Goal: Transaction & Acquisition: Obtain resource

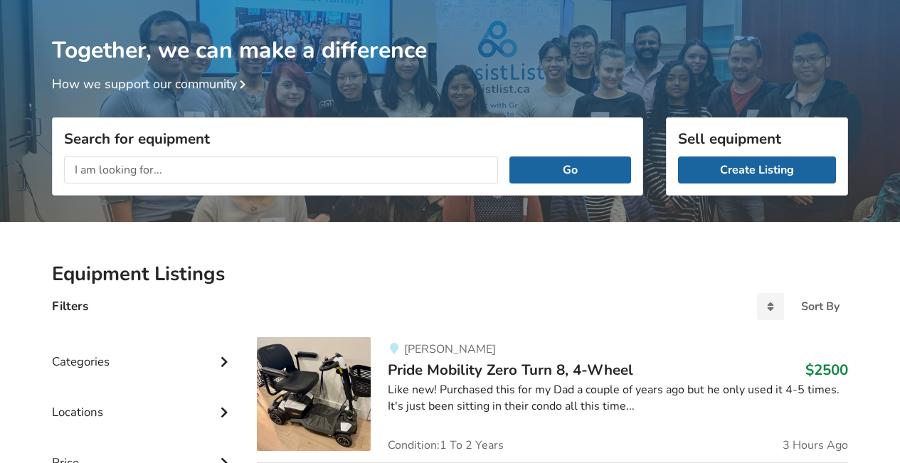
click at [92, 164] on input "text" at bounding box center [281, 170] width 434 height 27
type input "lift chair"
click at [509, 157] on button "Go" at bounding box center [570, 170] width 122 height 27
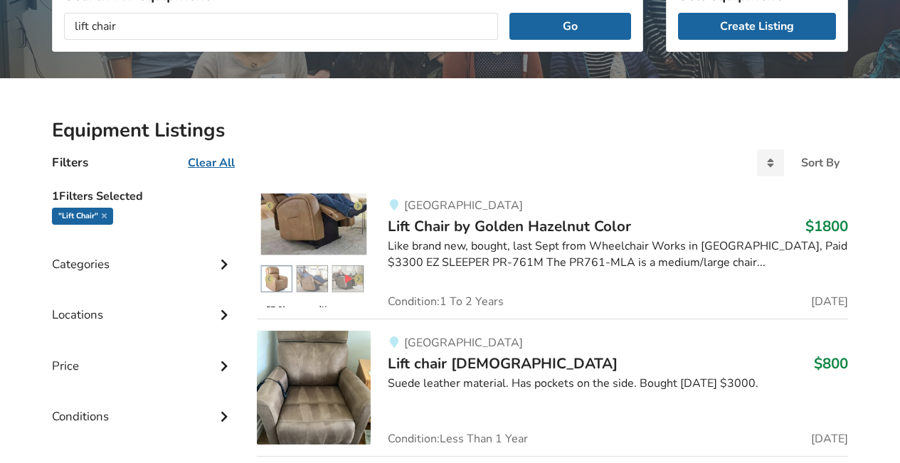
scroll to position [235, 0]
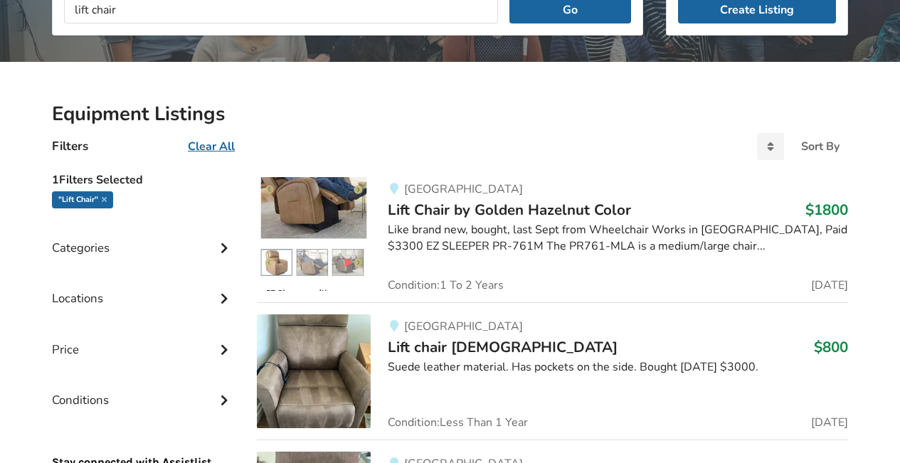
click at [318, 205] on img at bounding box center [314, 234] width 114 height 114
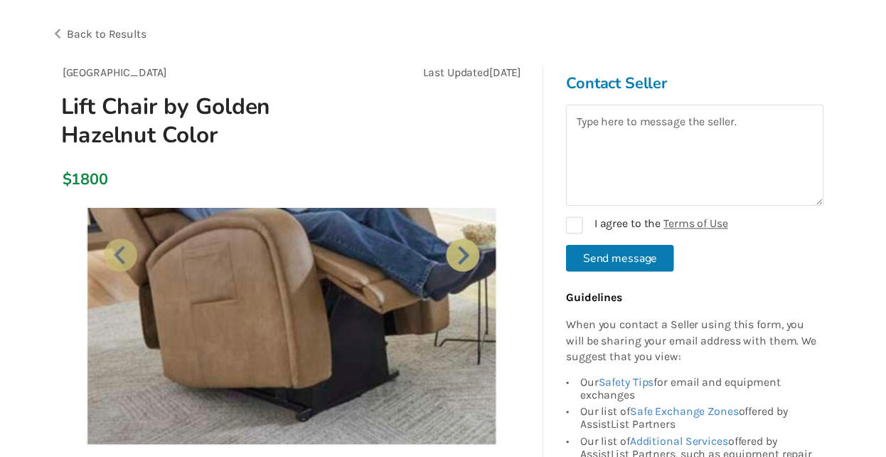
scroll to position [92, 0]
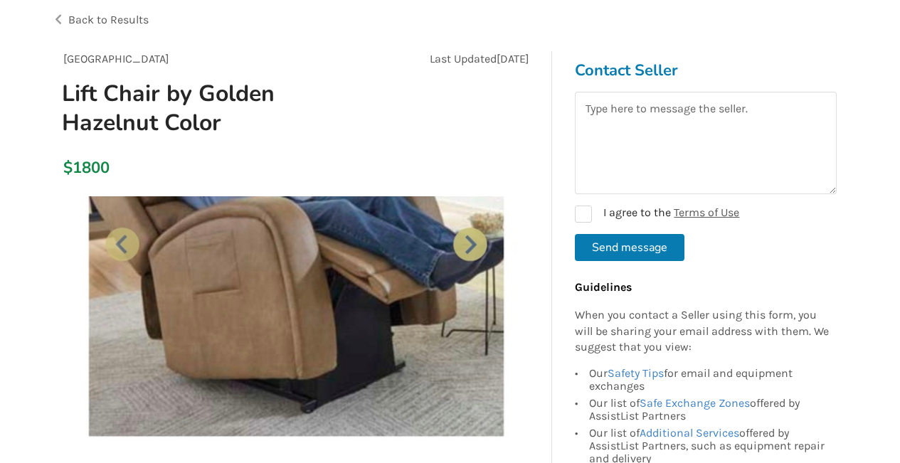
click at [471, 243] on img at bounding box center [296, 419] width 446 height 446
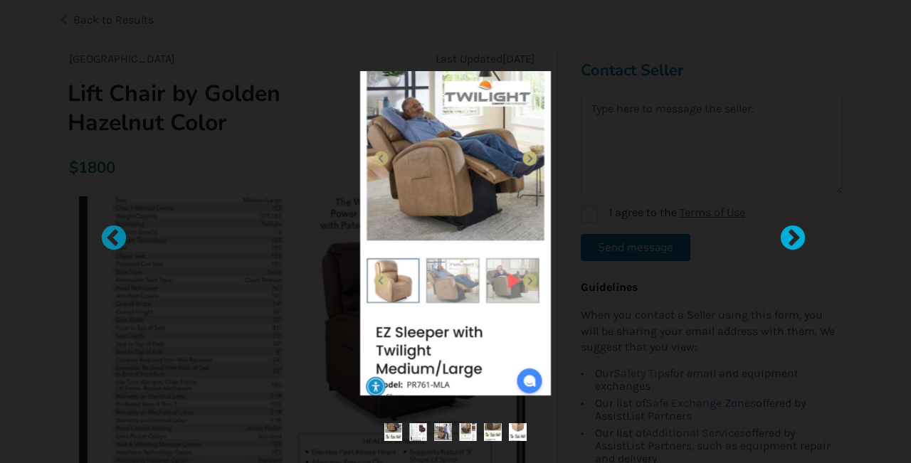
click at [793, 239] on div at bounding box center [785, 232] width 14 height 14
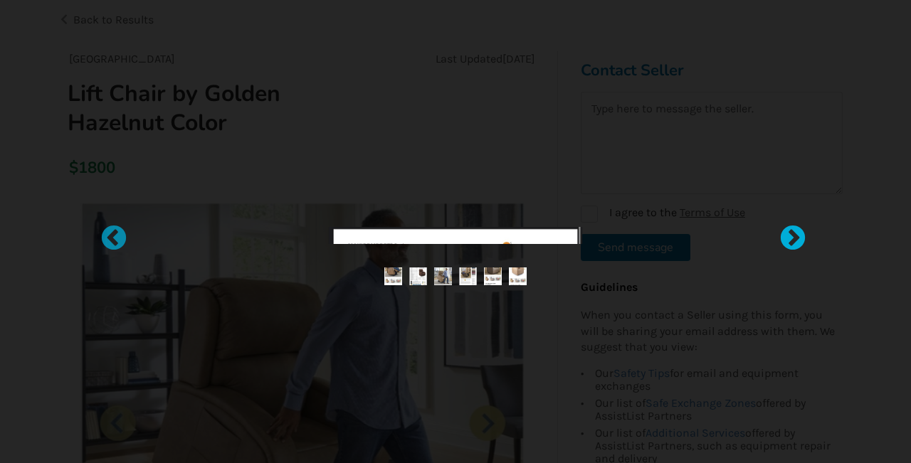
click at [793, 239] on div at bounding box center [785, 232] width 14 height 14
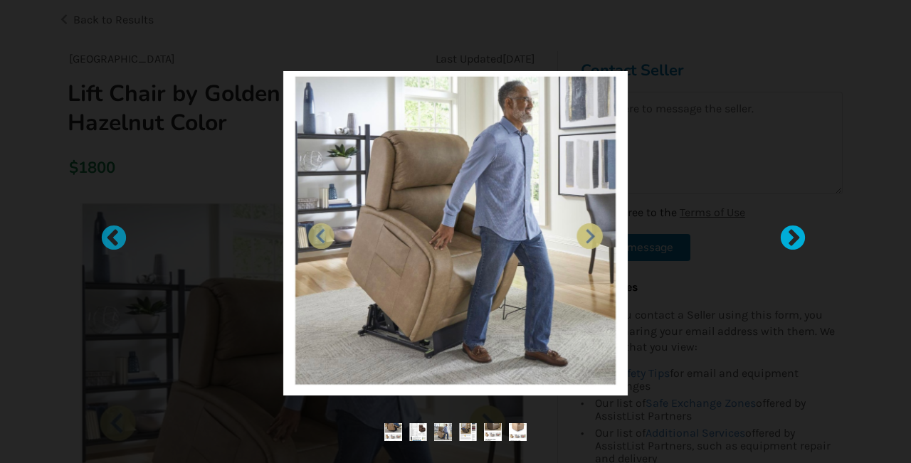
click at [793, 239] on div at bounding box center [785, 232] width 14 height 14
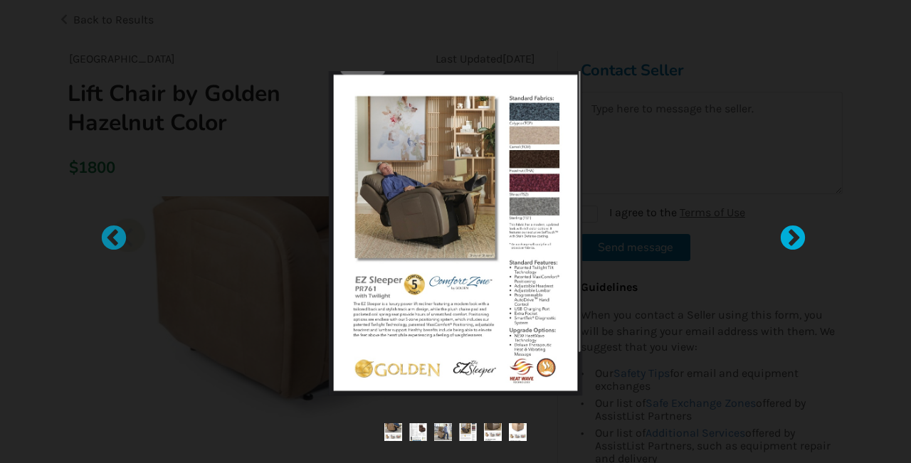
click at [793, 239] on div at bounding box center [785, 232] width 14 height 14
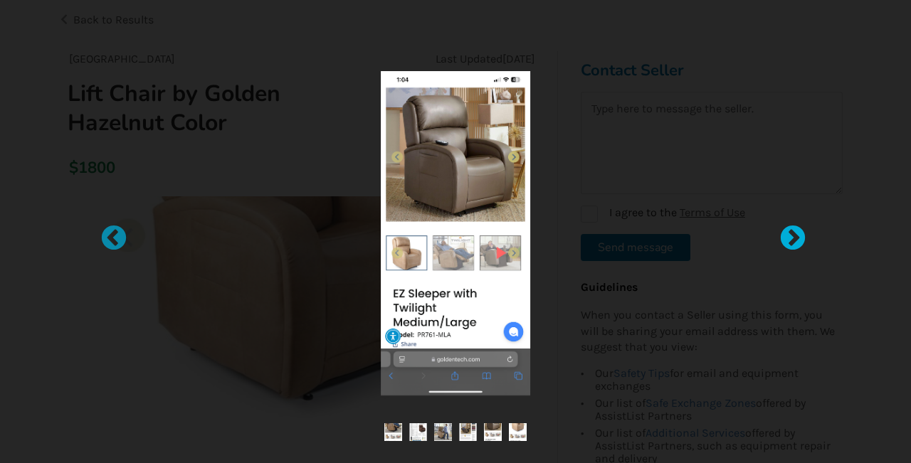
click at [793, 239] on div at bounding box center [785, 232] width 14 height 14
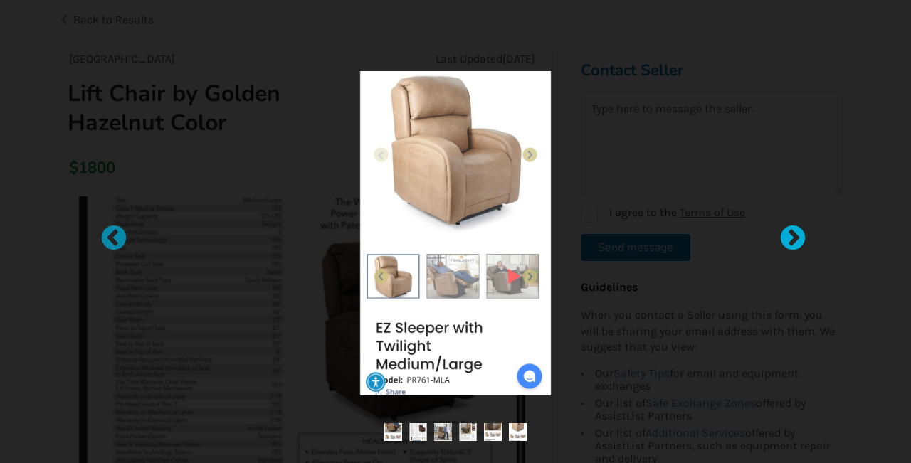
click at [793, 237] on div at bounding box center [785, 232] width 14 height 14
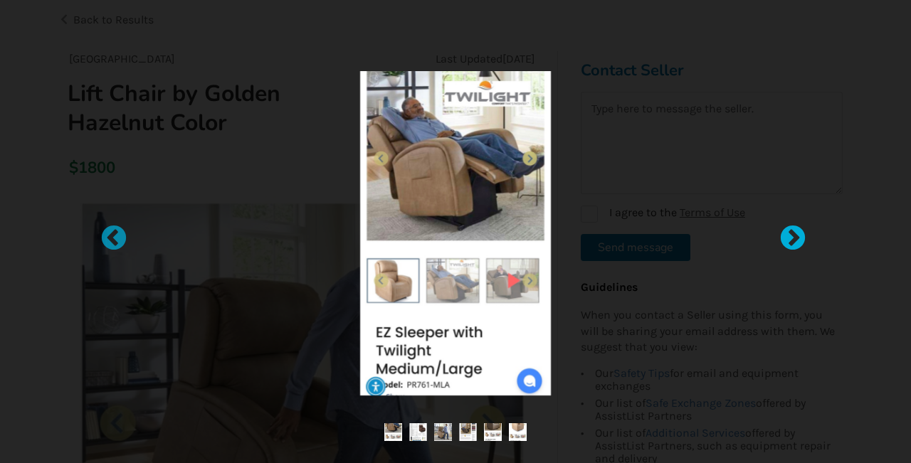
click at [793, 237] on div at bounding box center [785, 232] width 14 height 14
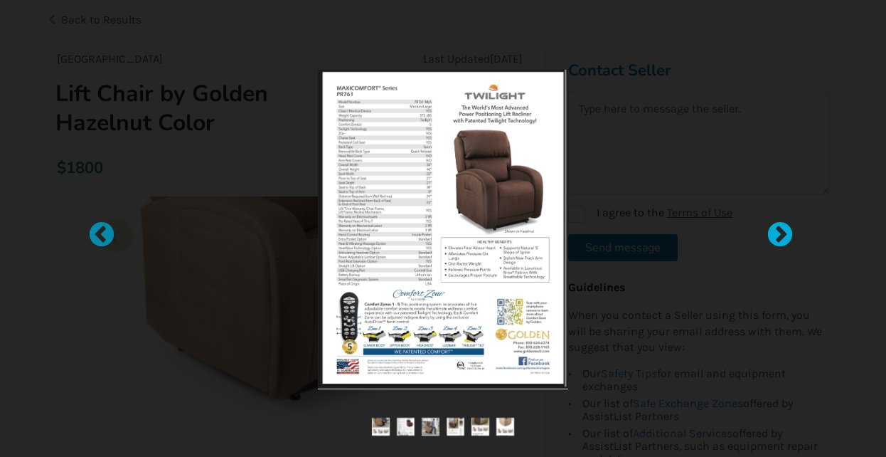
click at [777, 235] on div at bounding box center [773, 228] width 14 height 14
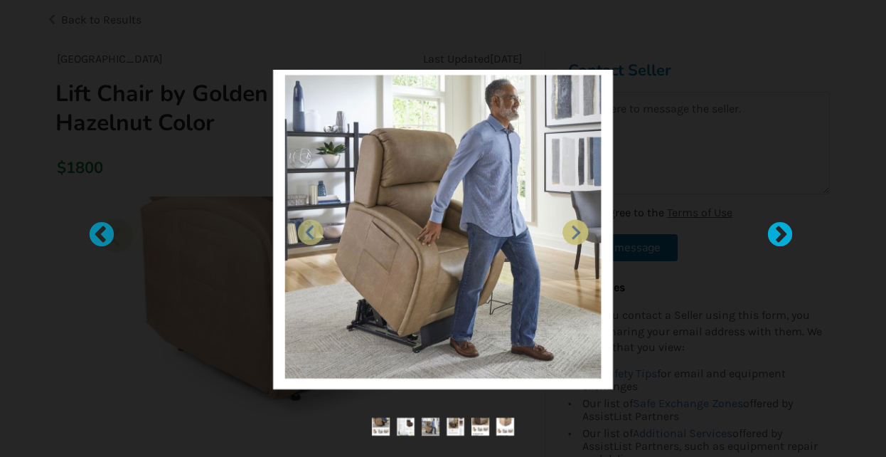
click at [780, 228] on div at bounding box center [773, 228] width 14 height 14
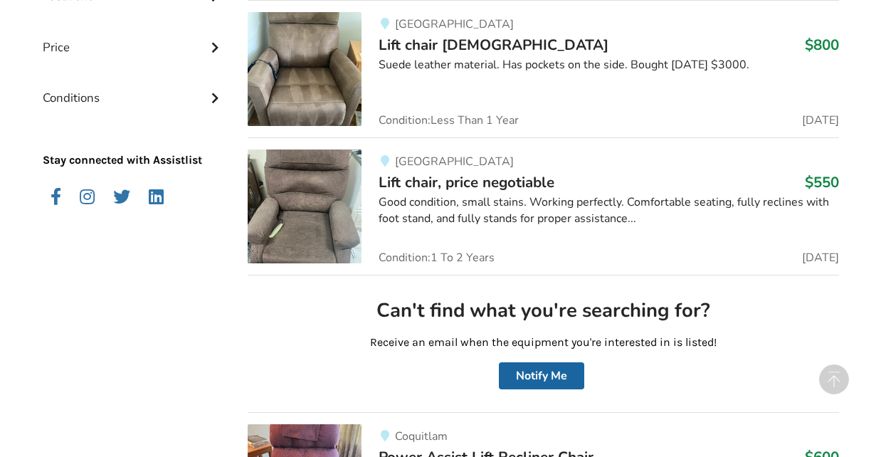
scroll to position [497, 0]
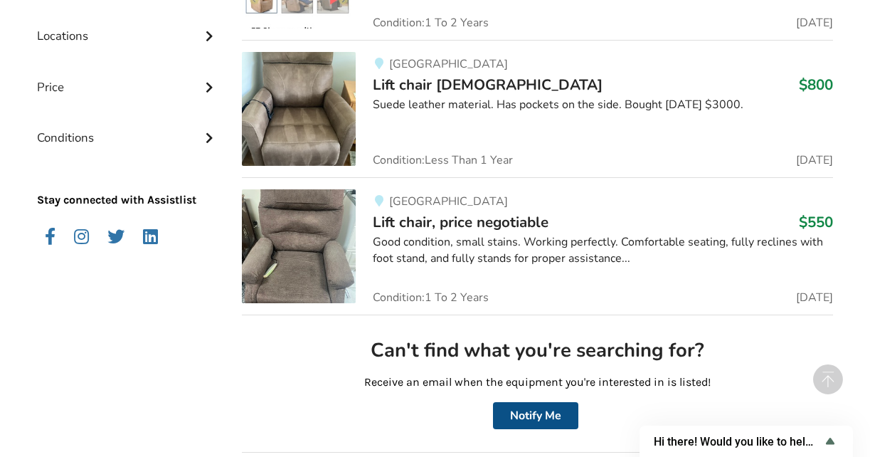
click at [543, 410] on button "Notify Me" at bounding box center [535, 415] width 85 height 27
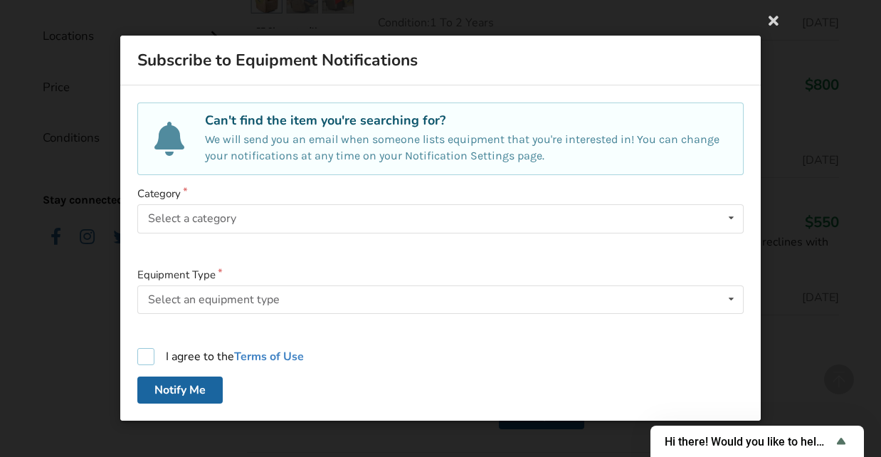
click at [151, 358] on label "I agree to the Terms of Use" at bounding box center [220, 357] width 166 height 17
checkbox input "true"
click at [174, 213] on div "Select a category" at bounding box center [192, 218] width 88 height 11
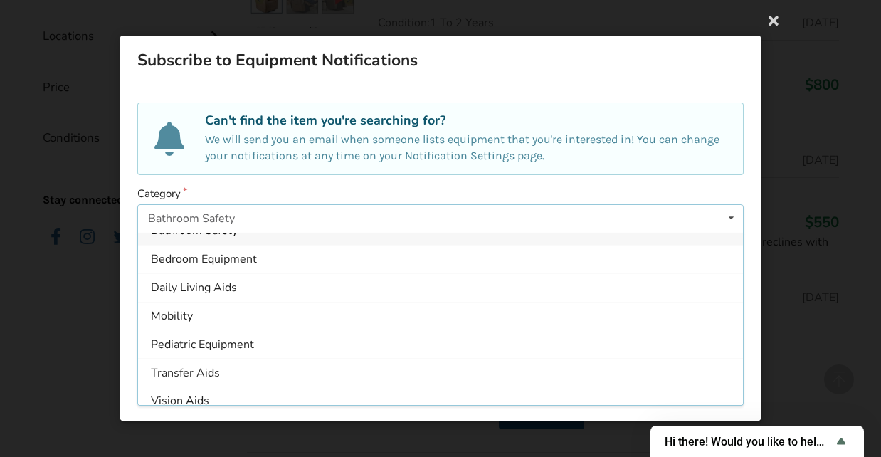
scroll to position [26, 0]
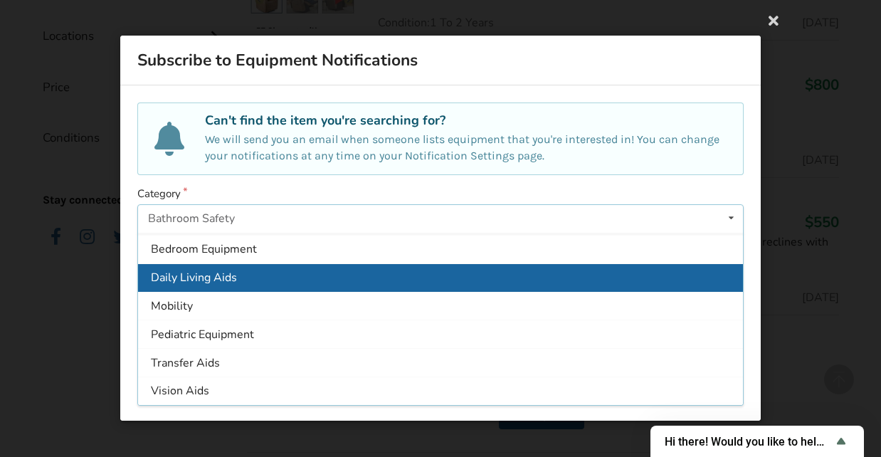
click at [183, 280] on span "Daily Living Aids" at bounding box center [194, 278] width 86 height 16
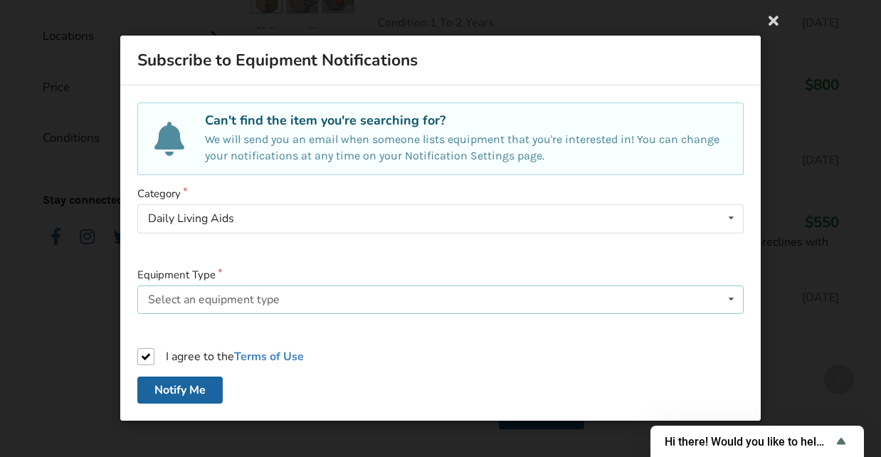
click at [164, 296] on div "Select an equipment type" at bounding box center [214, 299] width 132 height 11
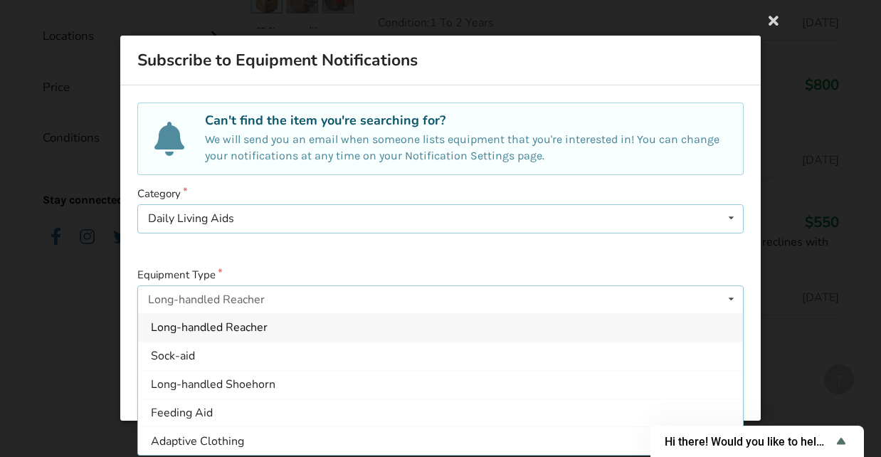
click at [730, 218] on icon at bounding box center [731, 219] width 21 height 26
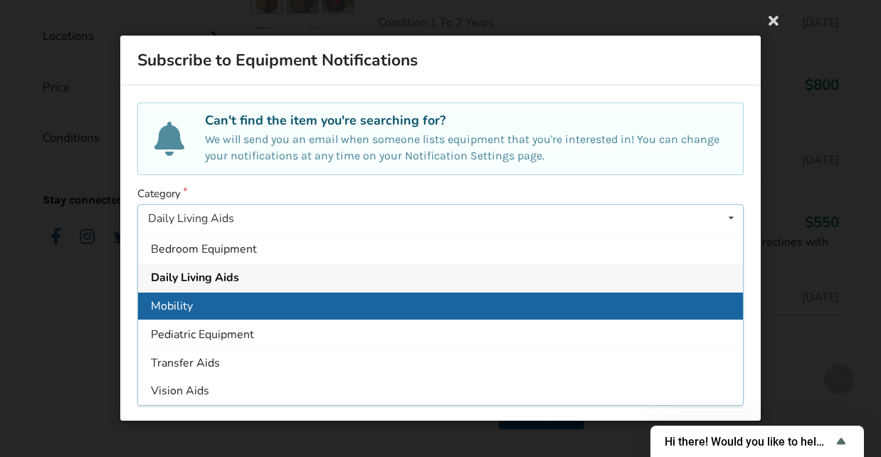
click at [180, 307] on span "Mobility" at bounding box center [172, 306] width 42 height 16
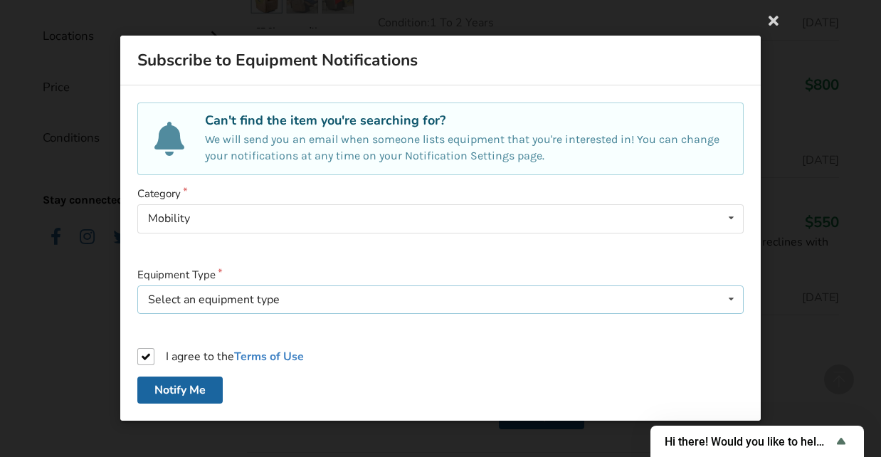
click at [736, 298] on icon at bounding box center [731, 299] width 21 height 26
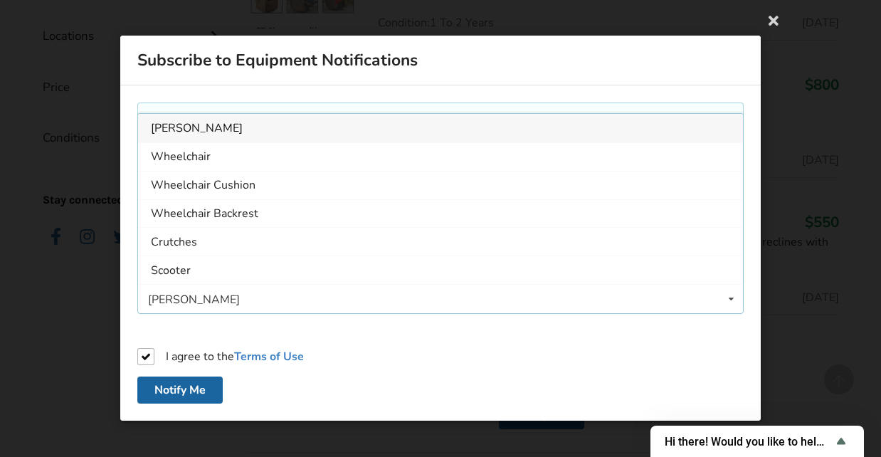
click at [736, 298] on icon at bounding box center [731, 299] width 21 height 26
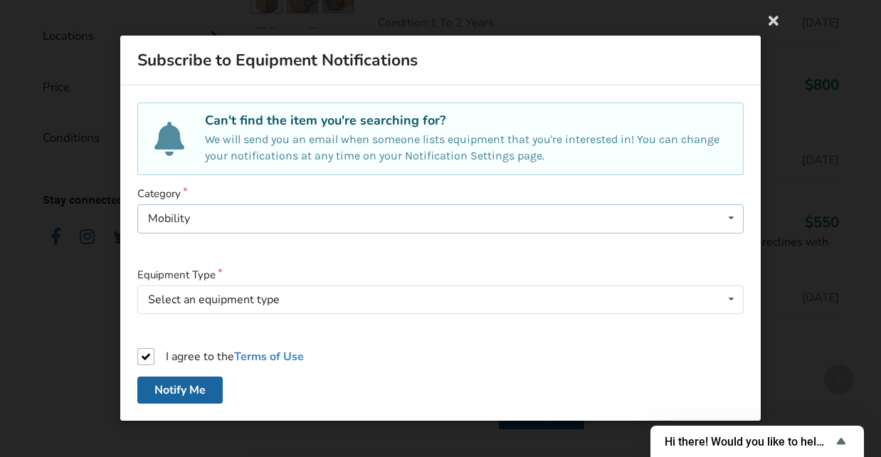
click at [730, 218] on icon at bounding box center [731, 219] width 21 height 26
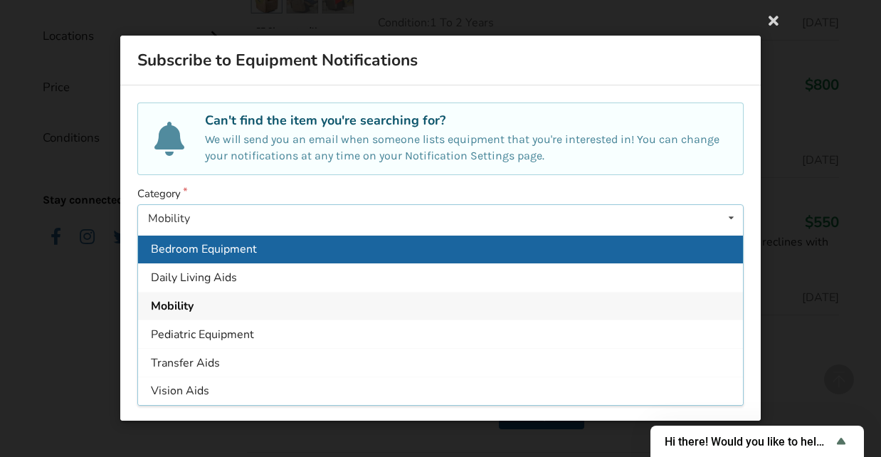
click at [218, 251] on span "Bedroom Equipment" at bounding box center [204, 249] width 106 height 16
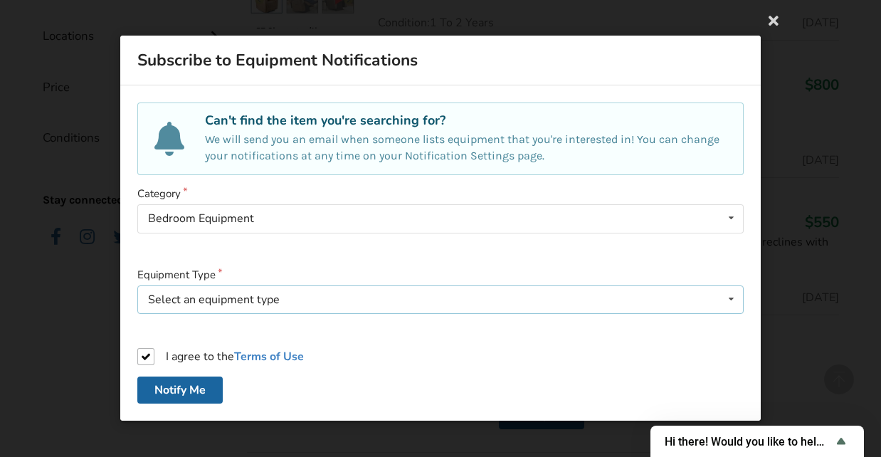
click at [732, 301] on icon at bounding box center [731, 299] width 21 height 26
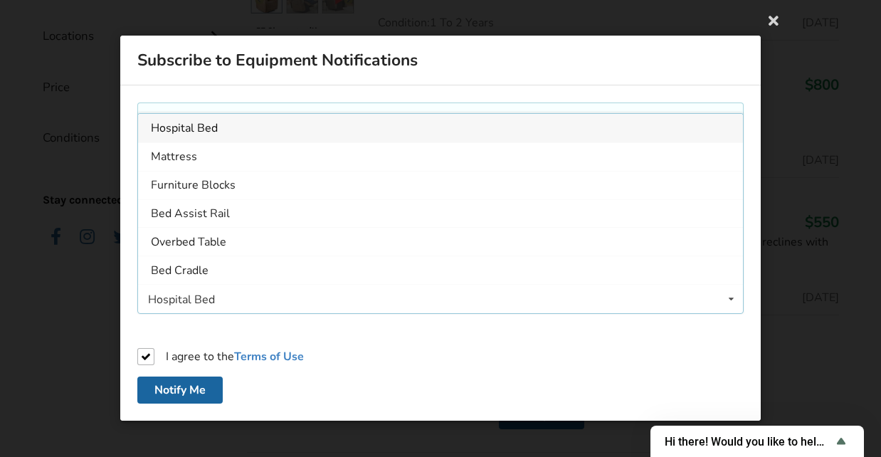
scroll to position [235, 0]
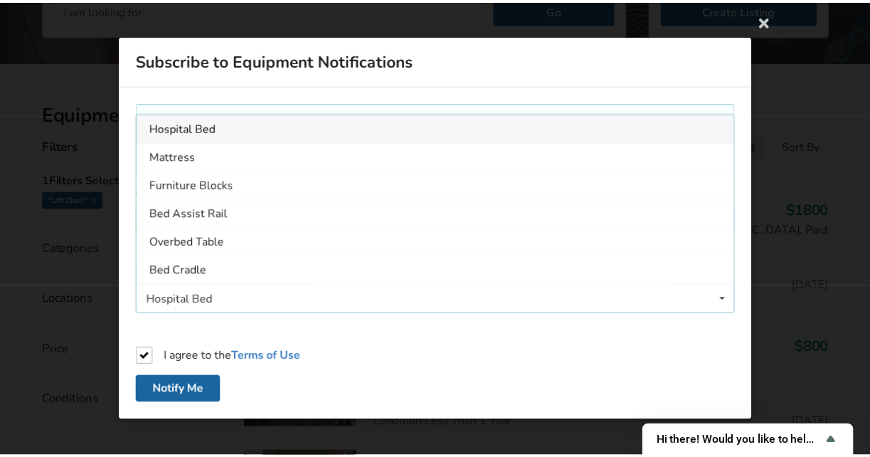
scroll to position [75, 0]
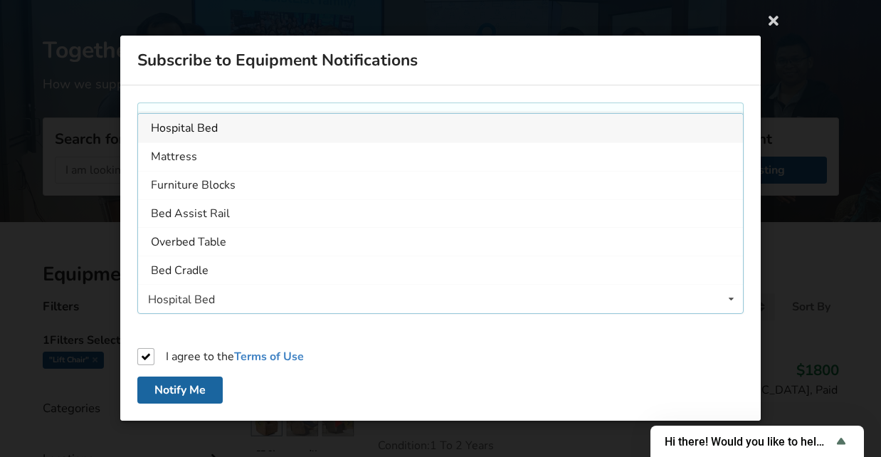
click at [775, 21] on icon at bounding box center [774, 20] width 26 height 26
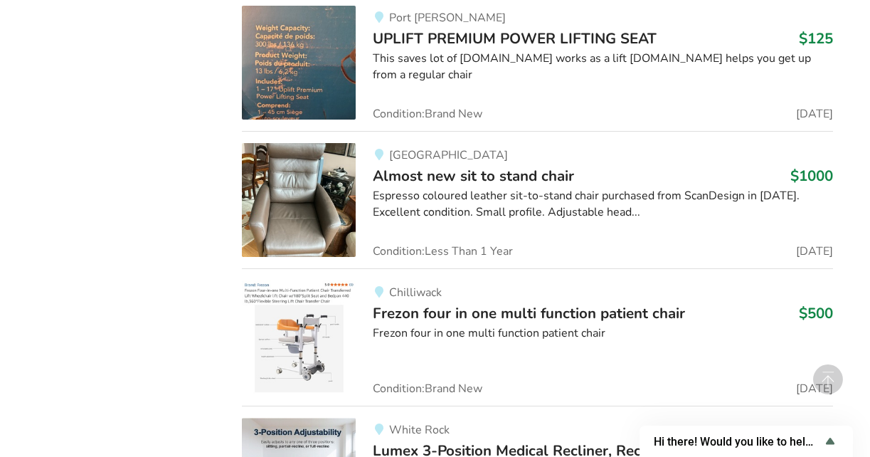
scroll to position [1256, 0]
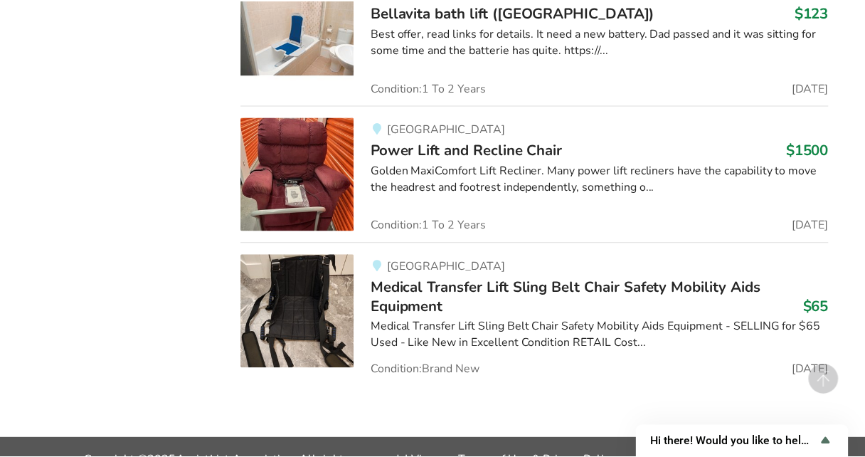
scroll to position [1973, 0]
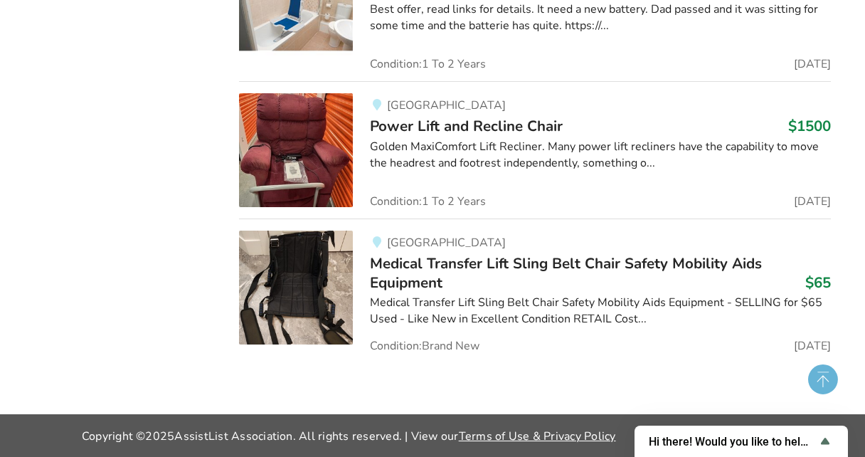
click at [823, 379] on icon at bounding box center [823, 380] width 12 height 16
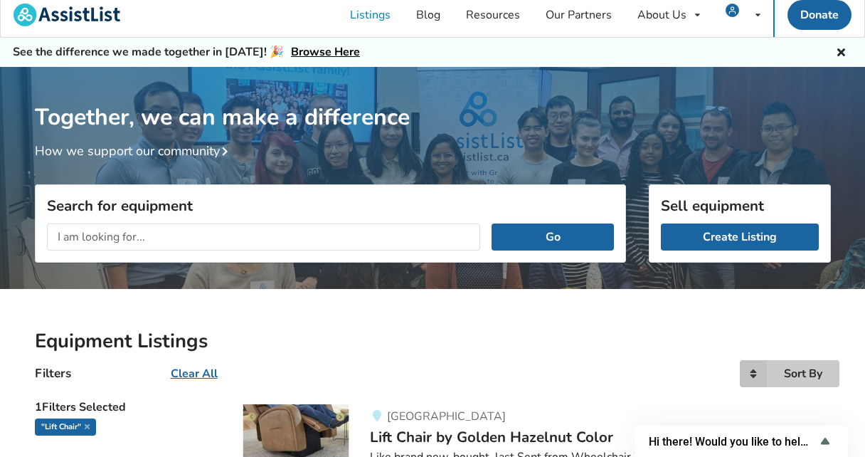
scroll to position [0, 0]
